Goal: Task Accomplishment & Management: Complete application form

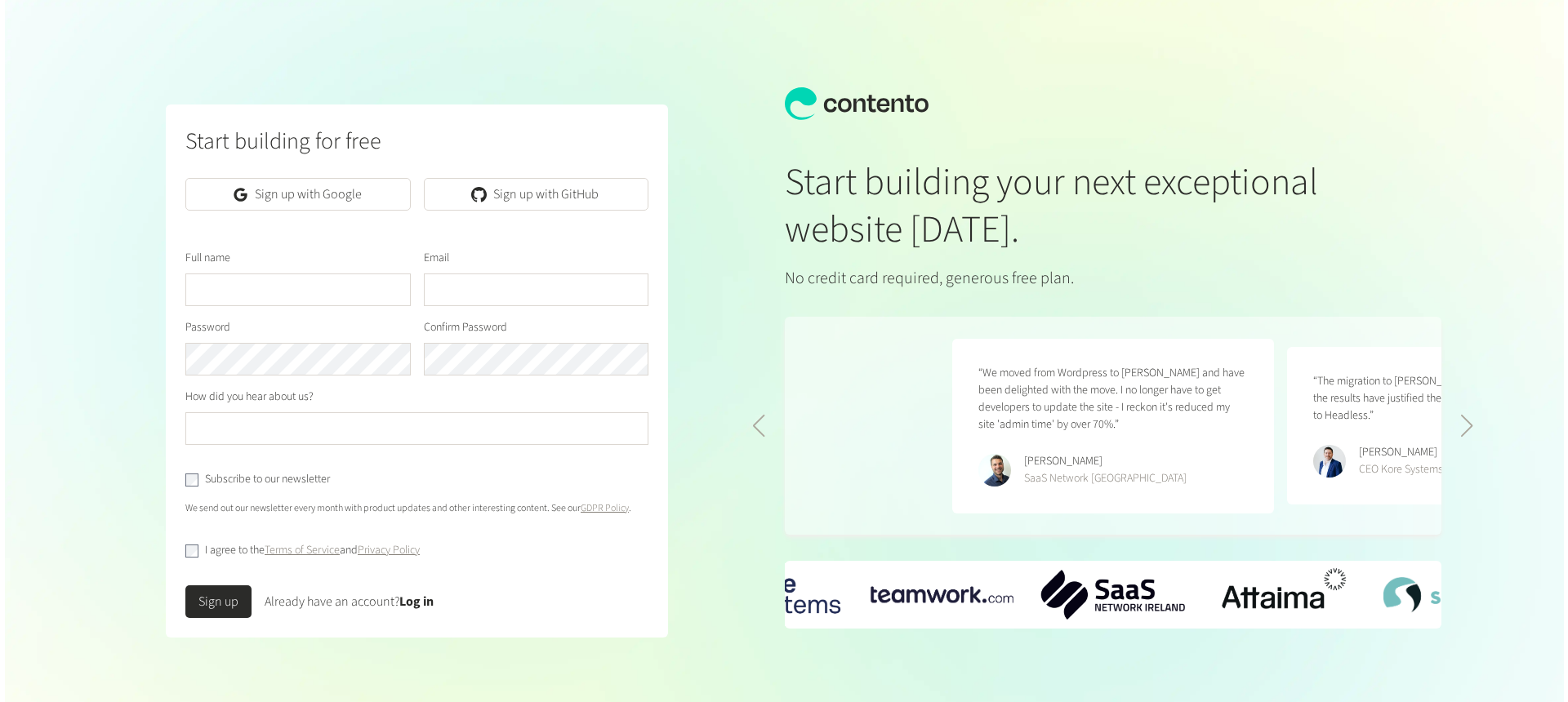
scroll to position [0, 670]
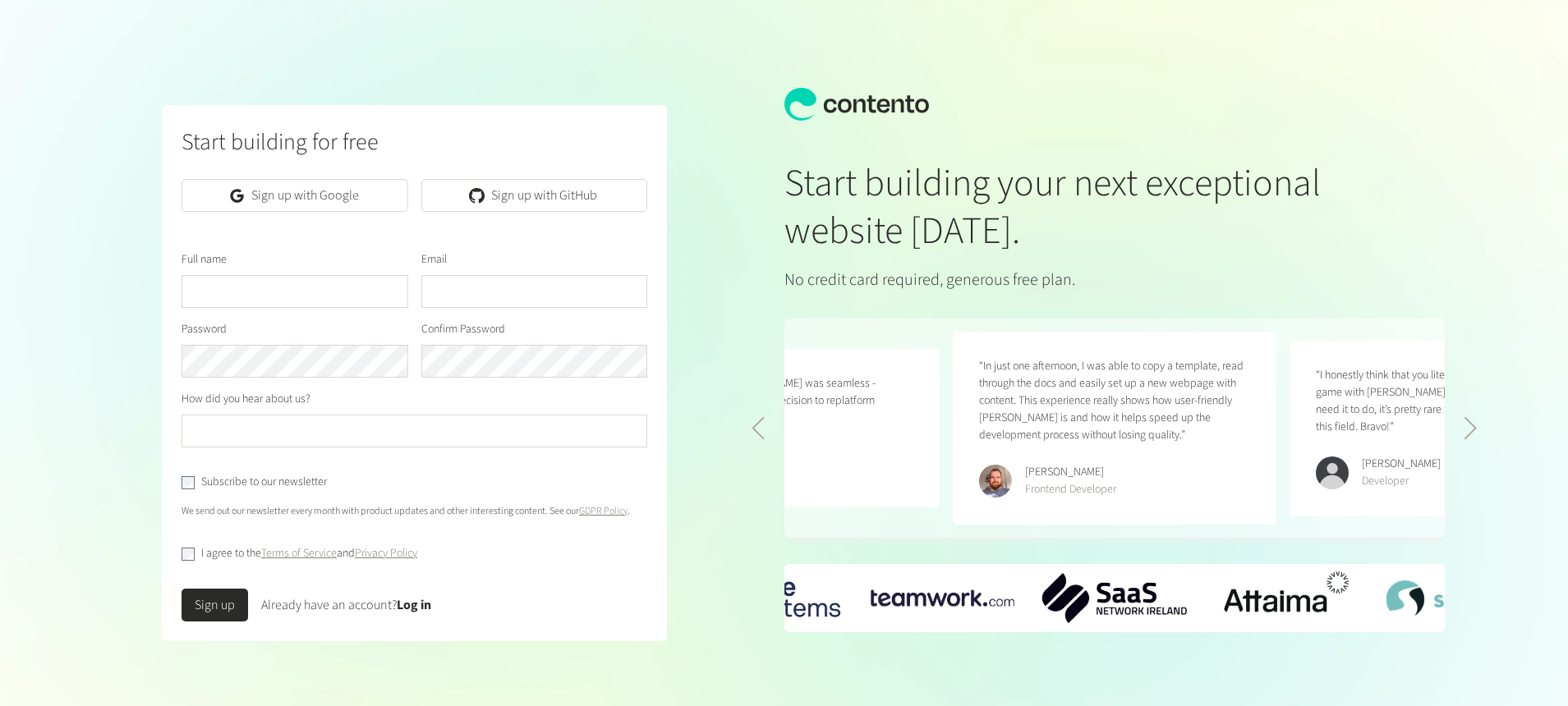
click at [218, 293] on input "text" at bounding box center [295, 291] width 227 height 33
click at [283, 313] on form "Full name Email Password Confirm Password How did you hear about us? Subscribe …" at bounding box center [414, 437] width 466 height 371
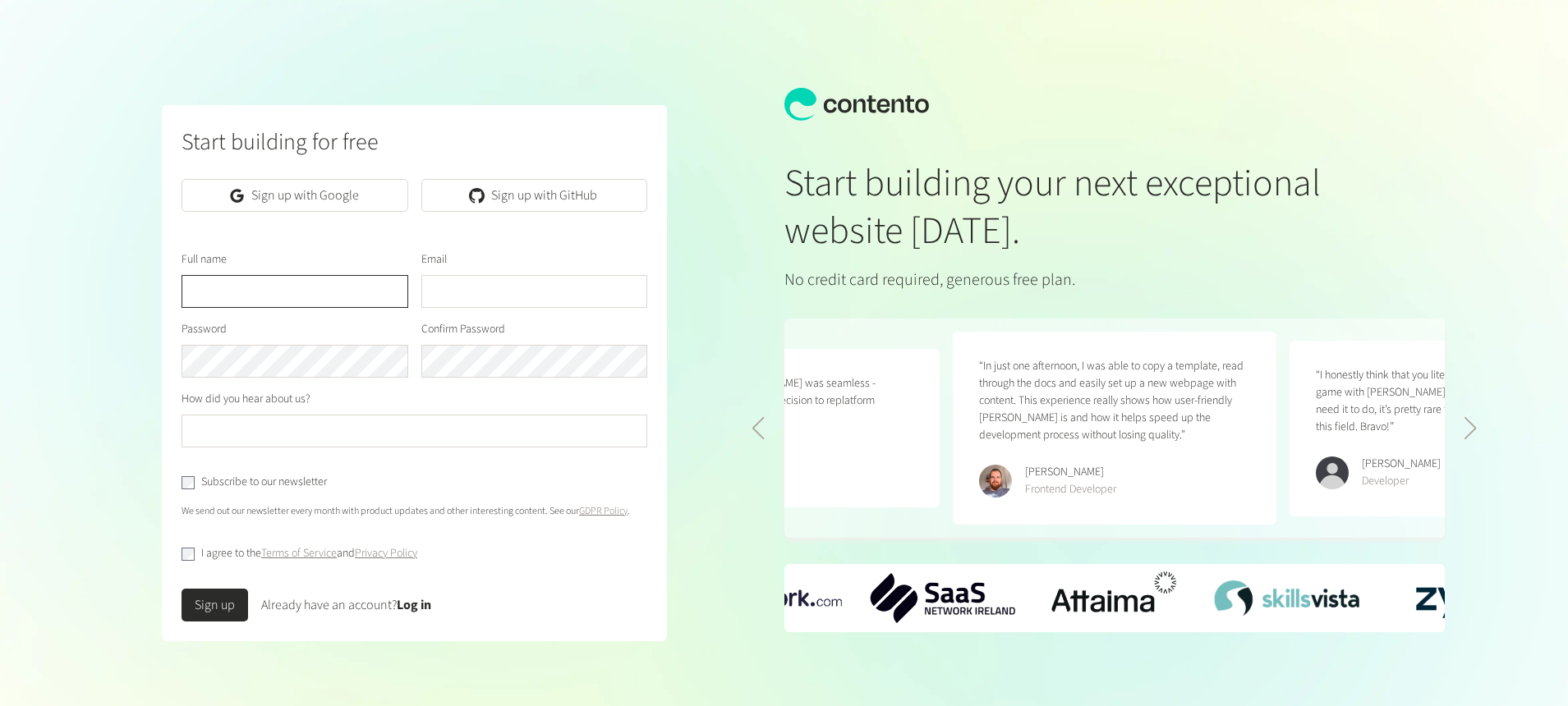
click at [285, 298] on input "text" at bounding box center [295, 291] width 227 height 33
type input "*********"
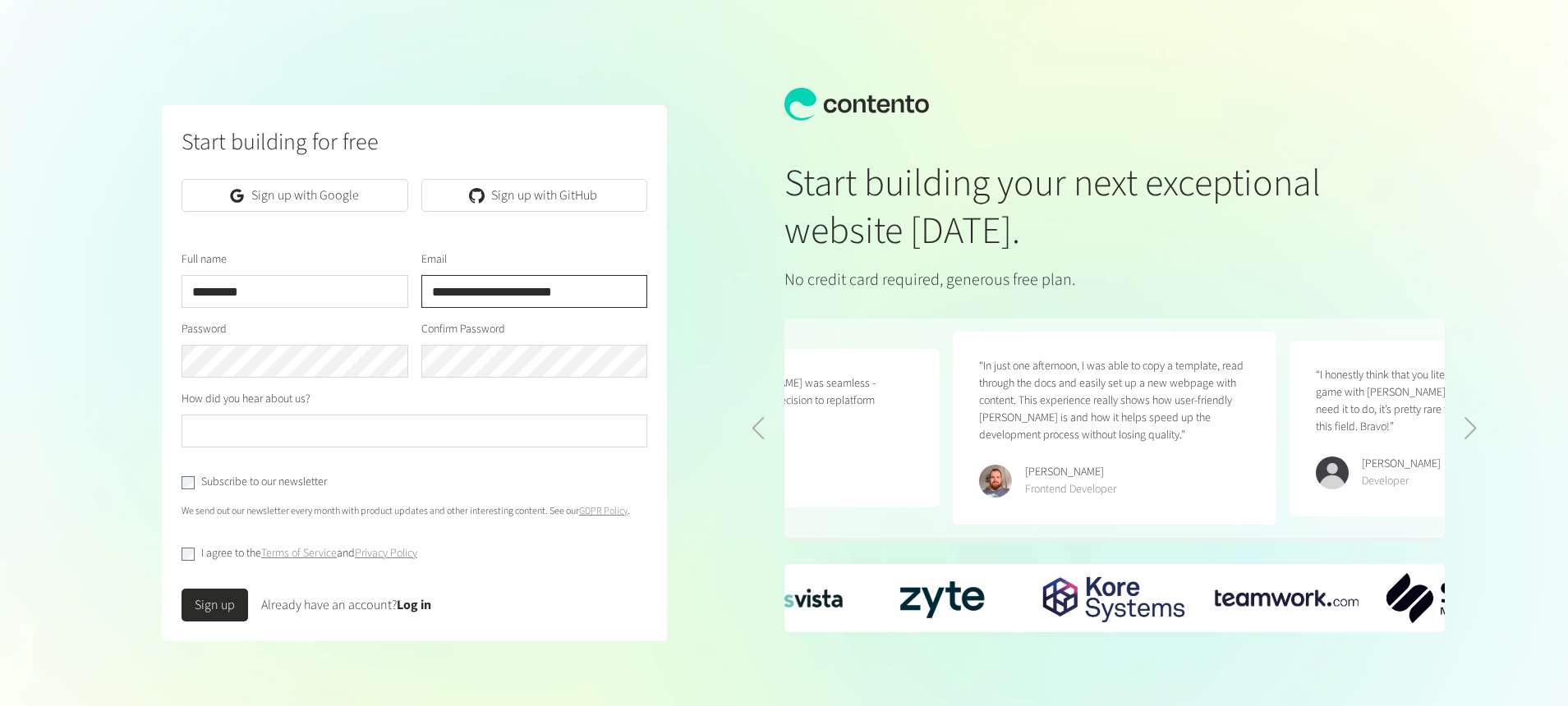
type input "**********"
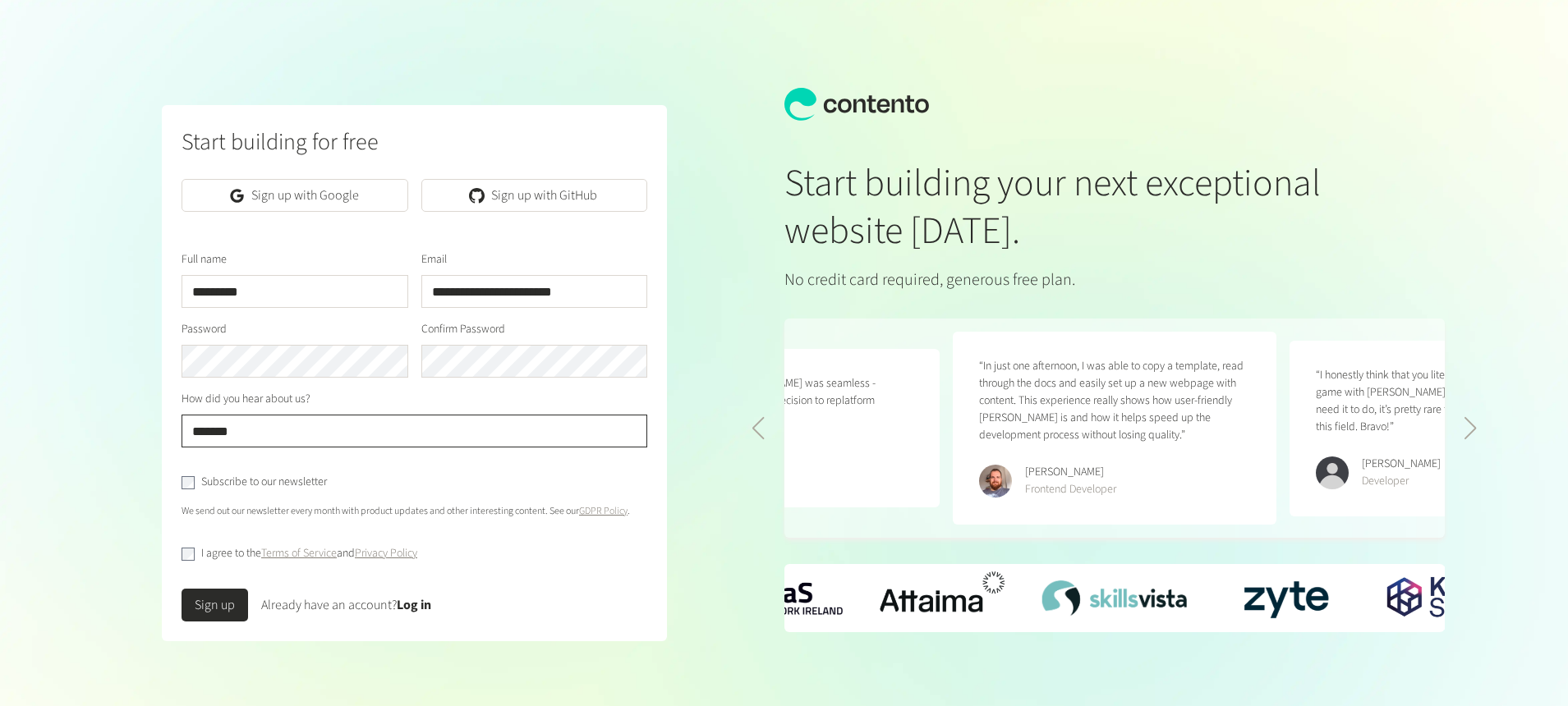
type input "*******"
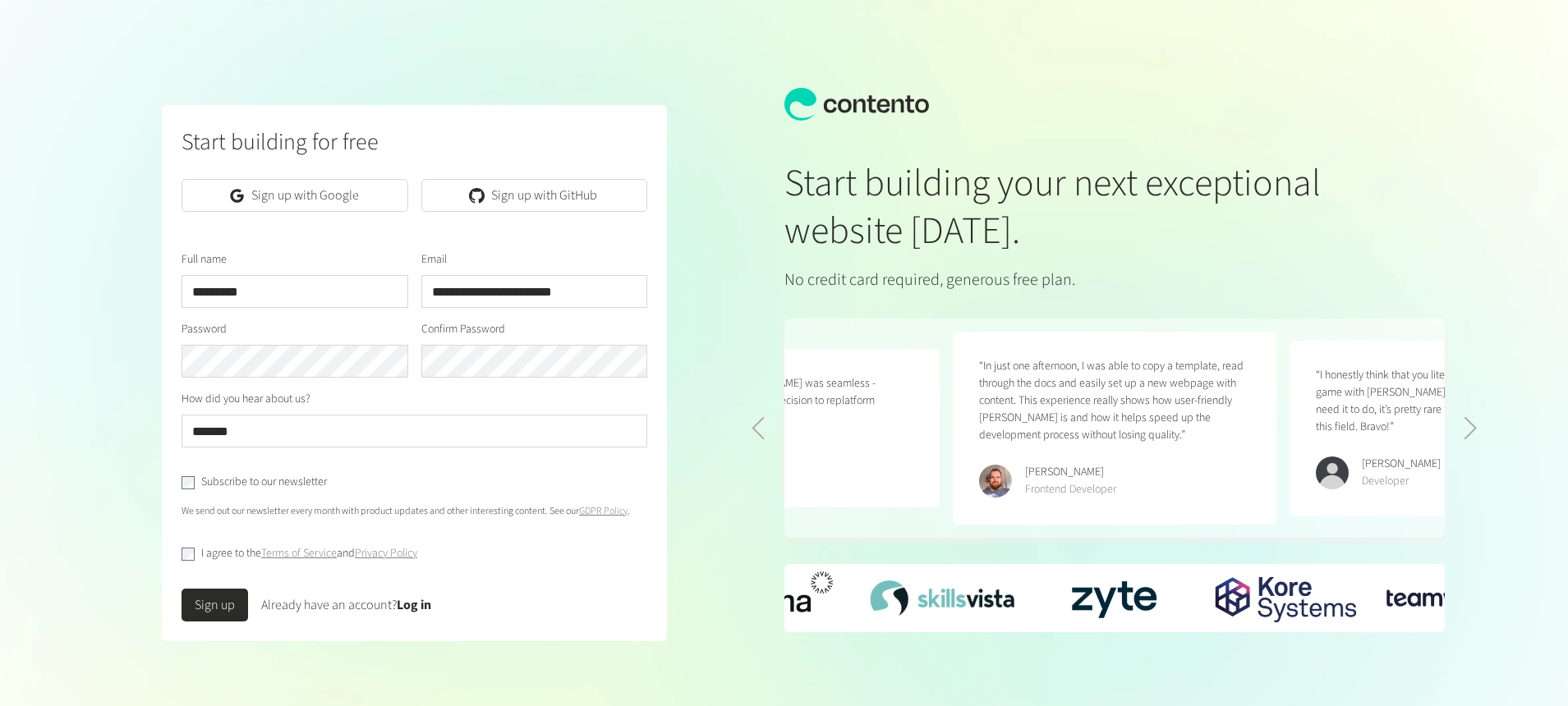
click at [207, 611] on button "Sign up" at bounding box center [215, 606] width 66 height 33
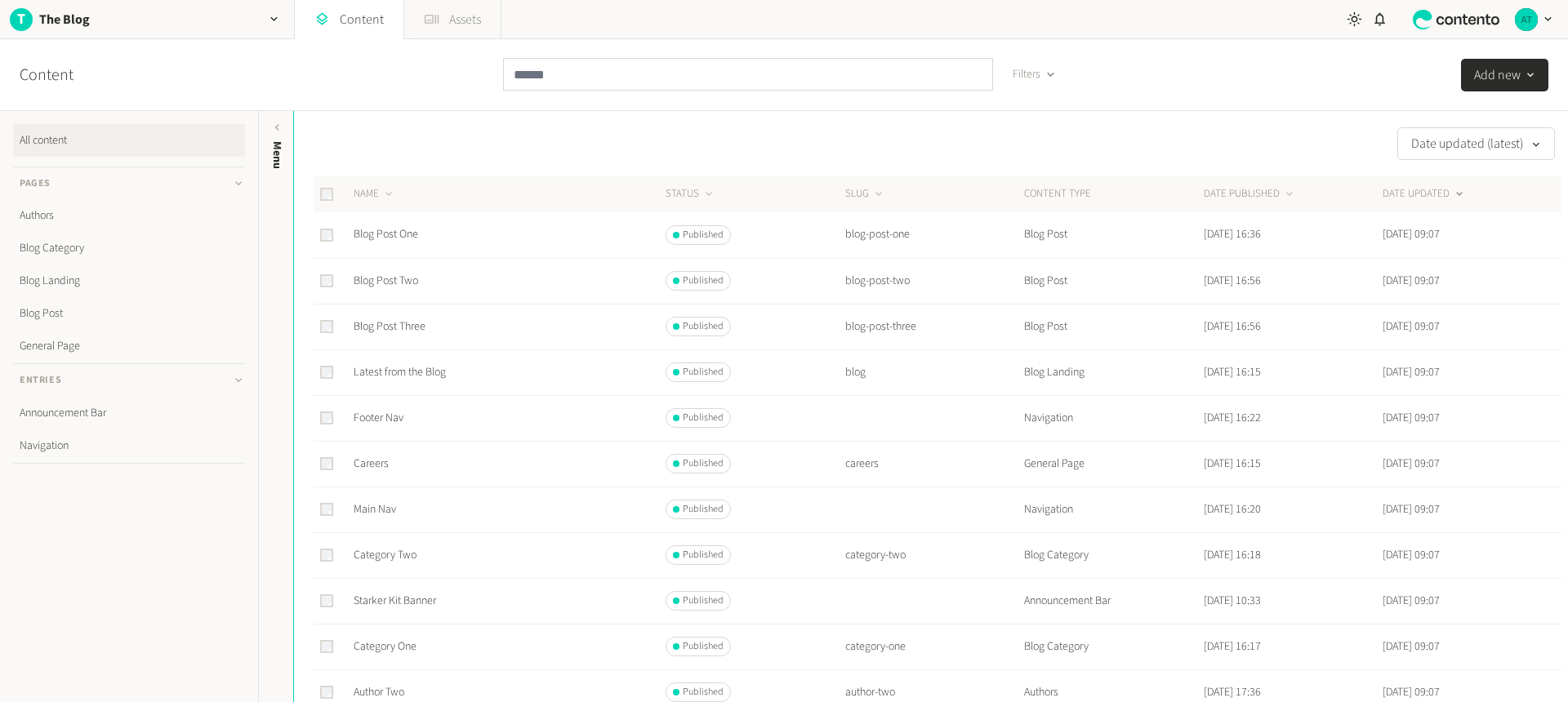
click at [454, 13] on link "Assets" at bounding box center [452, 19] width 96 height 39
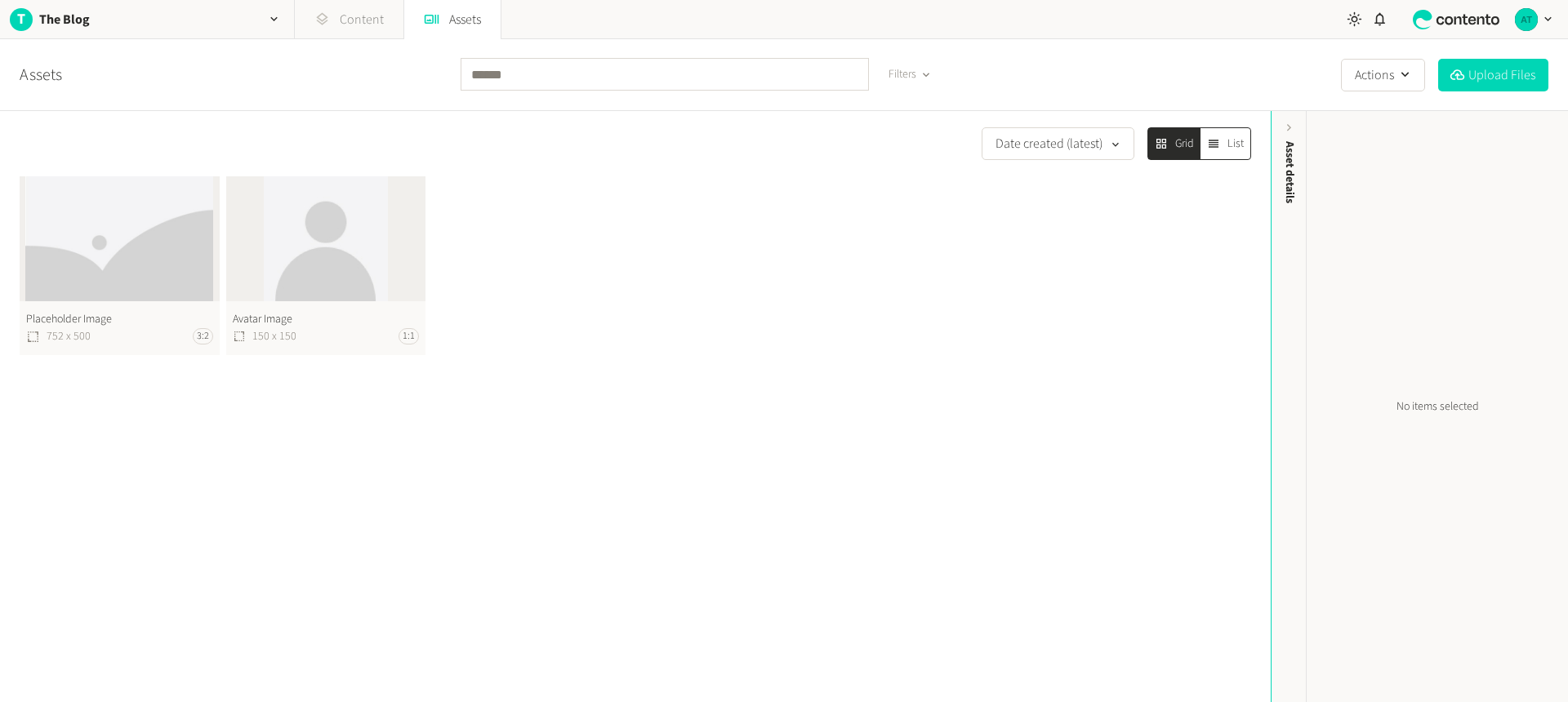
click at [366, 16] on link "Content" at bounding box center [349, 19] width 109 height 39
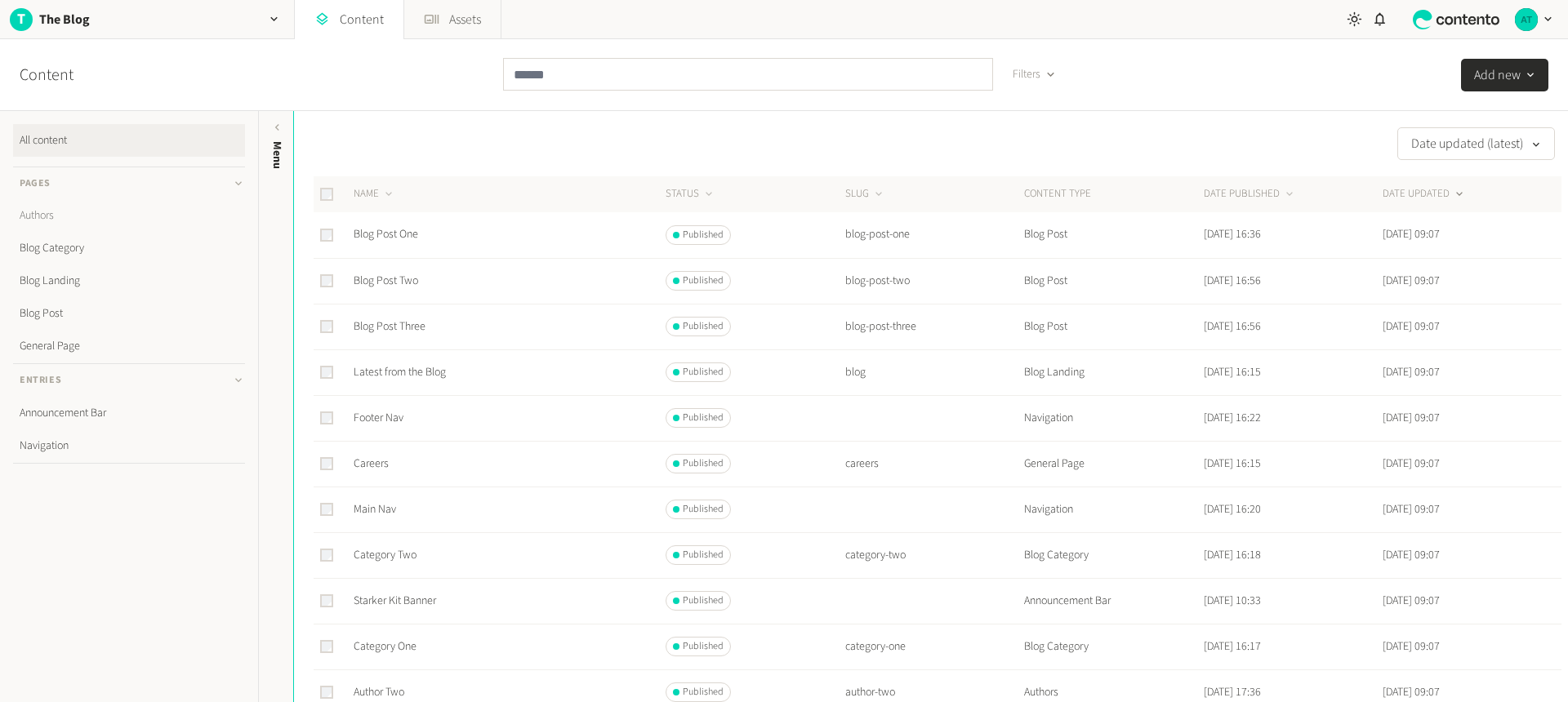
click at [56, 214] on link "Authors" at bounding box center [128, 215] width 232 height 33
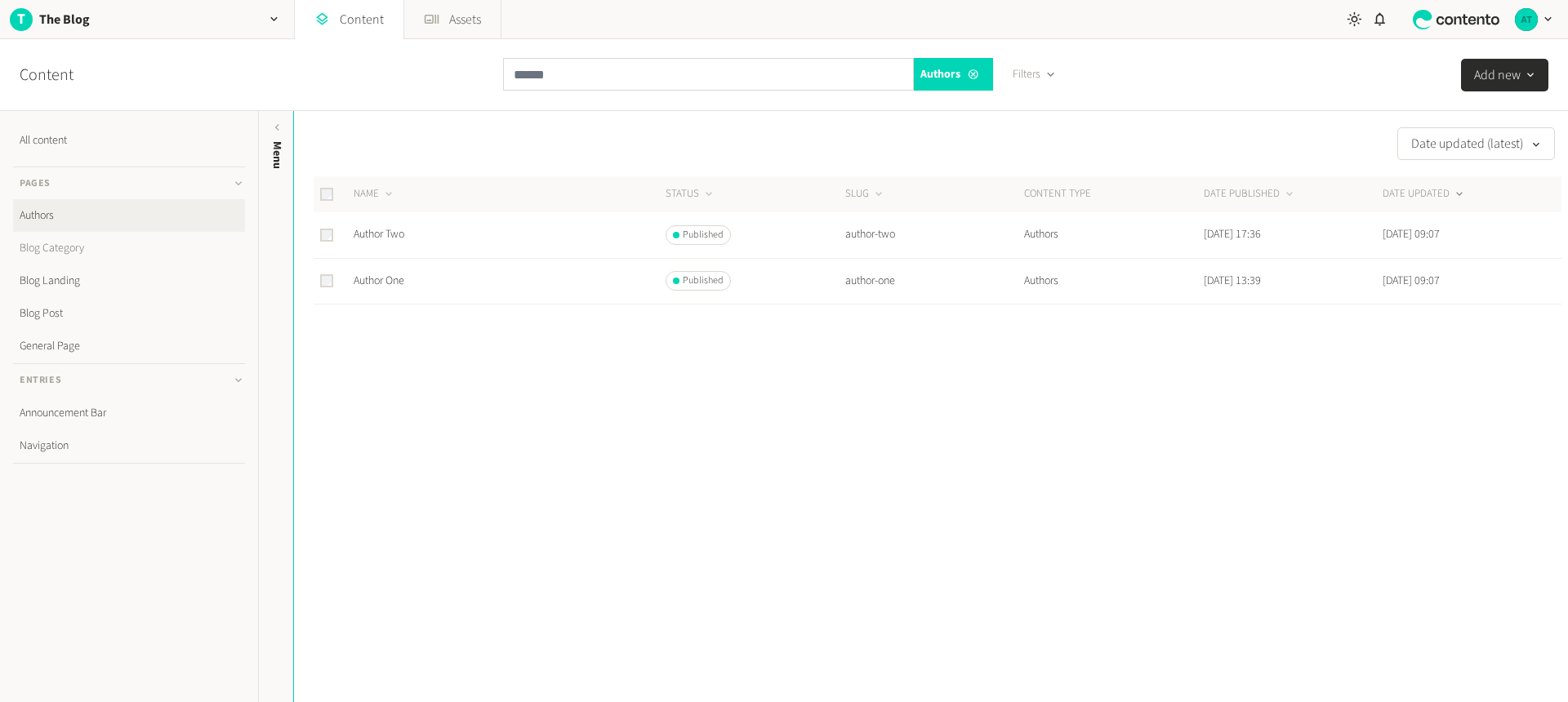
click at [62, 250] on link "Blog Category" at bounding box center [128, 248] width 232 height 33
click at [60, 277] on link "Blog Landing" at bounding box center [128, 281] width 232 height 33
click at [52, 314] on link "Blog Post" at bounding box center [128, 313] width 232 height 33
click at [51, 351] on link "General Page" at bounding box center [128, 346] width 232 height 33
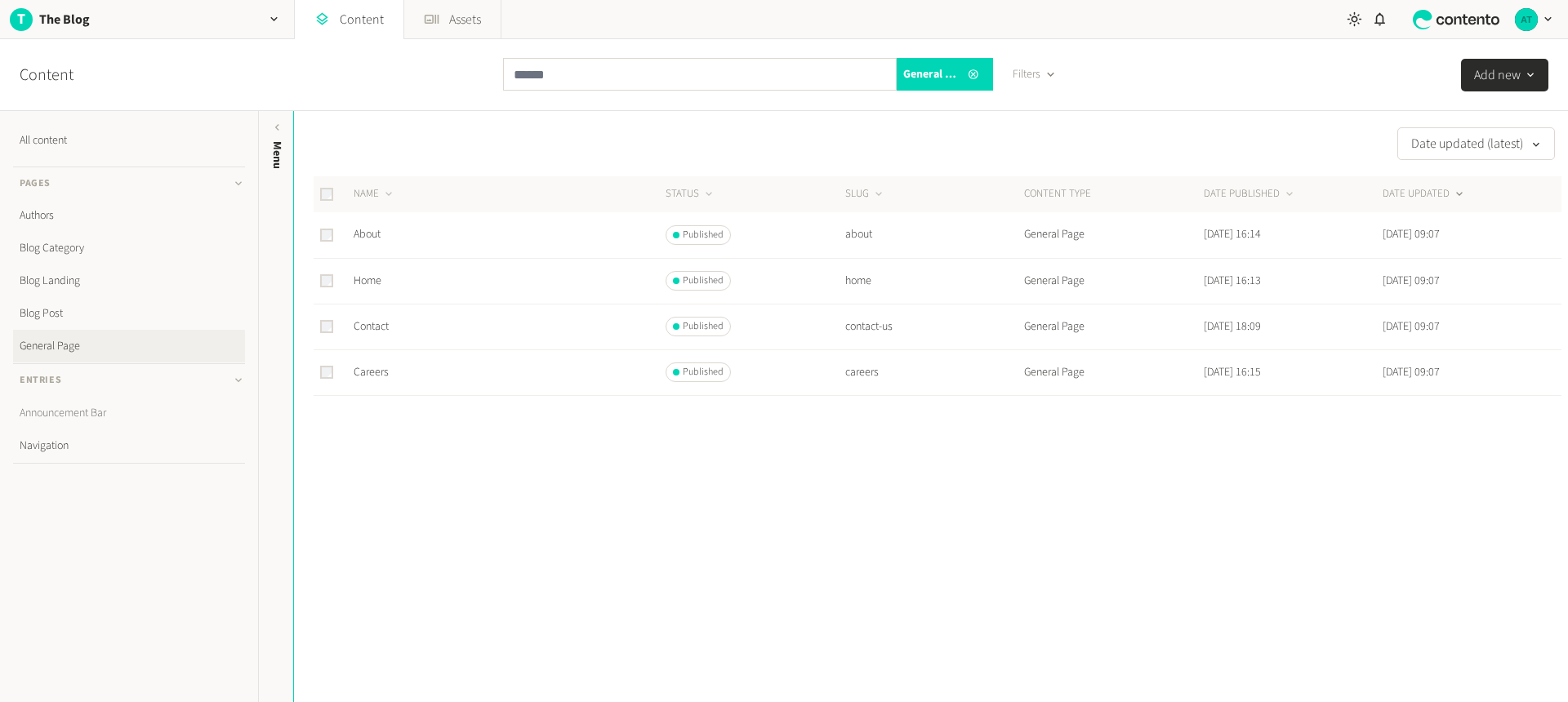
click at [61, 411] on link "Announcement Bar" at bounding box center [128, 413] width 232 height 33
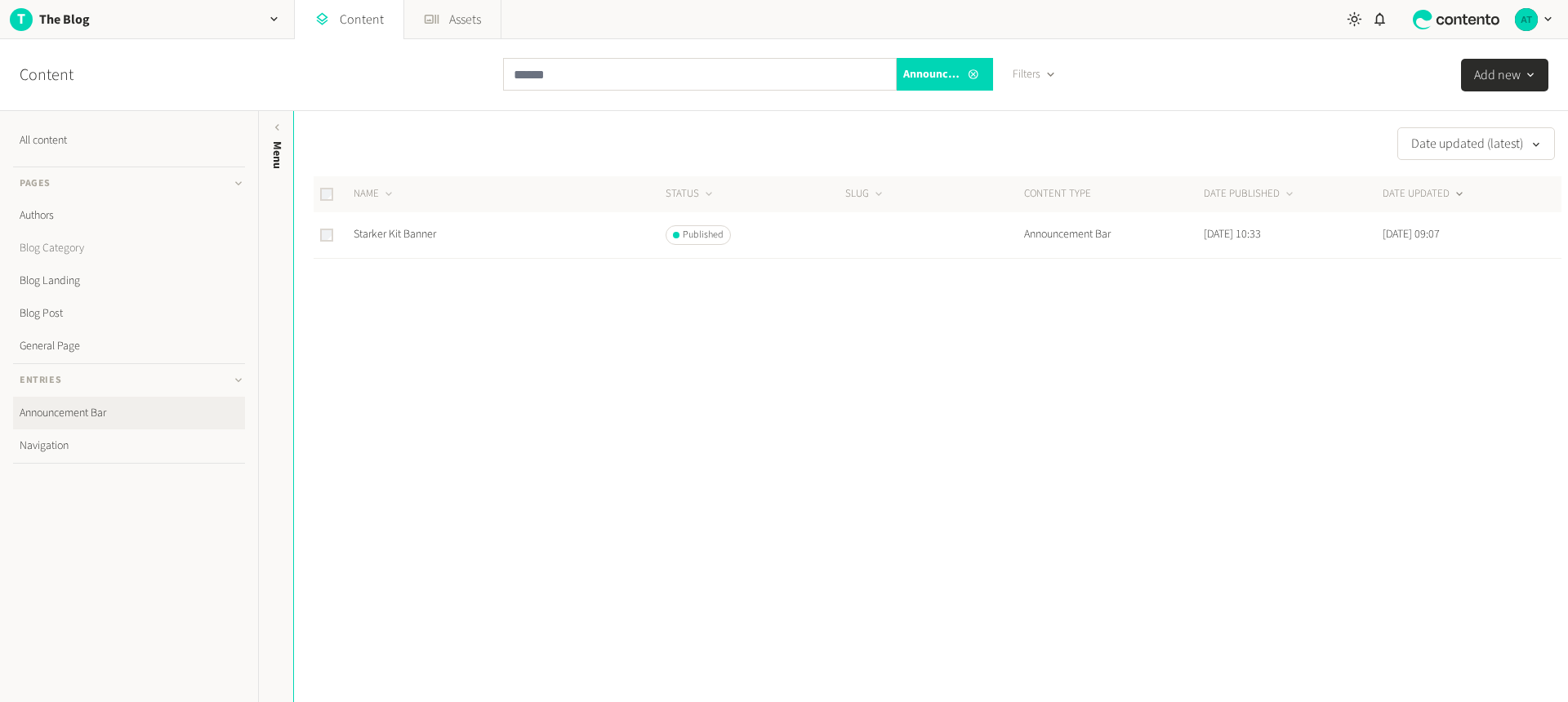
click at [54, 246] on link "Blog Category" at bounding box center [128, 248] width 232 height 33
